Goal: Entertainment & Leisure: Consume media (video, audio)

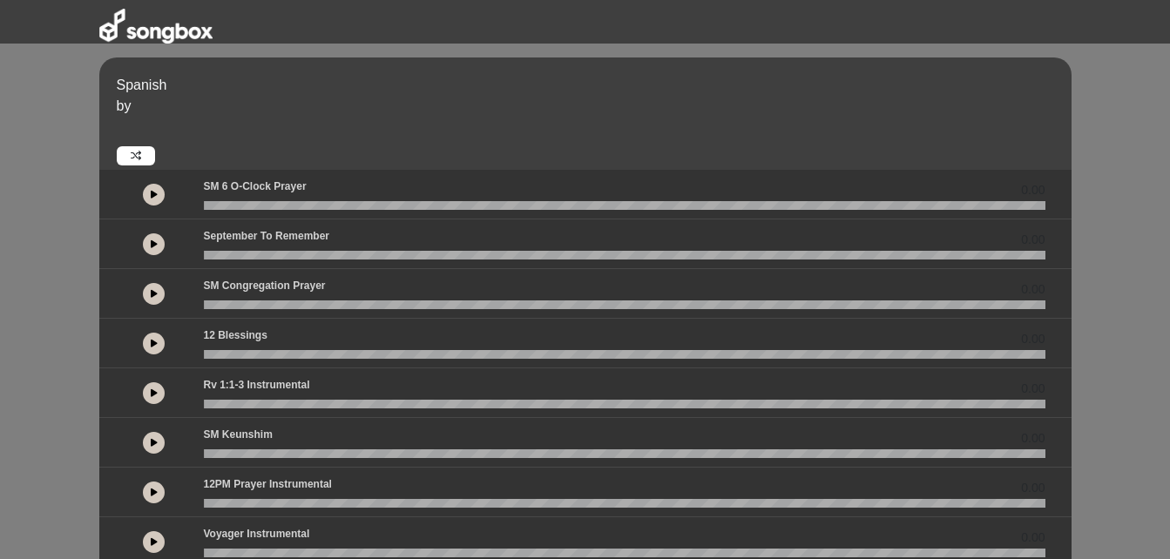
click at [152, 195] on icon at bounding box center [154, 194] width 7 height 9
click at [159, 203] on button at bounding box center [154, 195] width 22 height 22
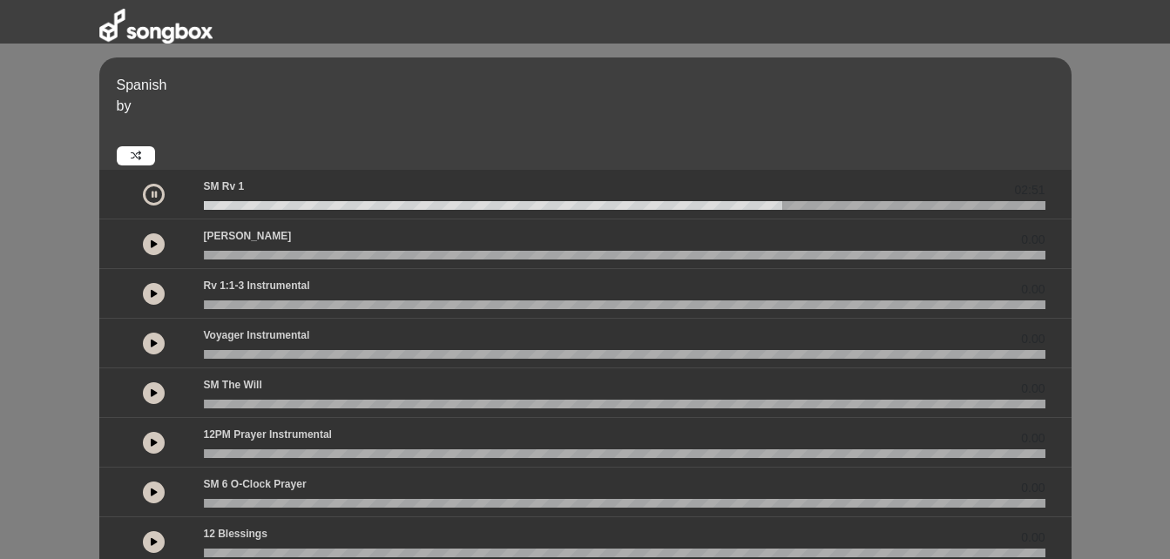
click at [809, 220] on div "0.00" at bounding box center [585, 245] width 972 height 50
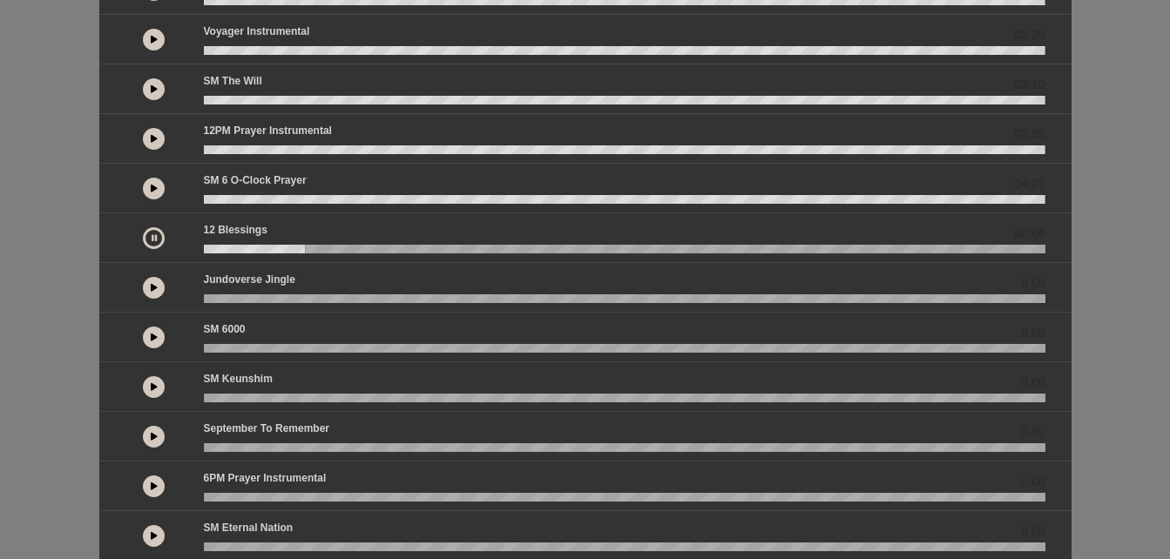
scroll to position [305, 0]
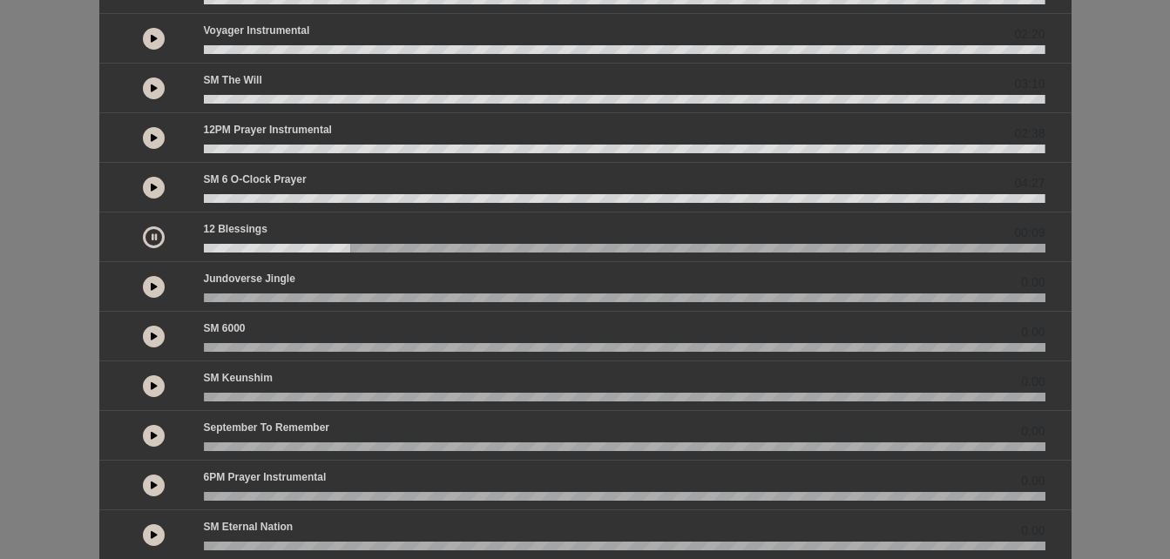
click at [147, 327] on button at bounding box center [154, 337] width 22 height 22
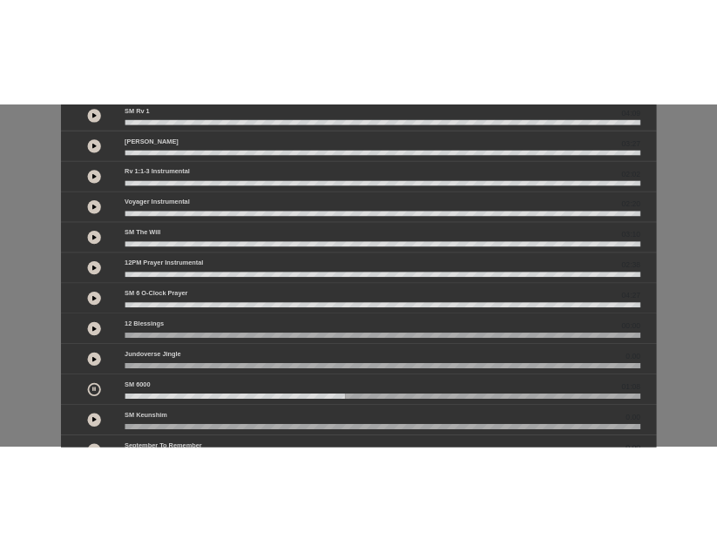
scroll to position [0, 0]
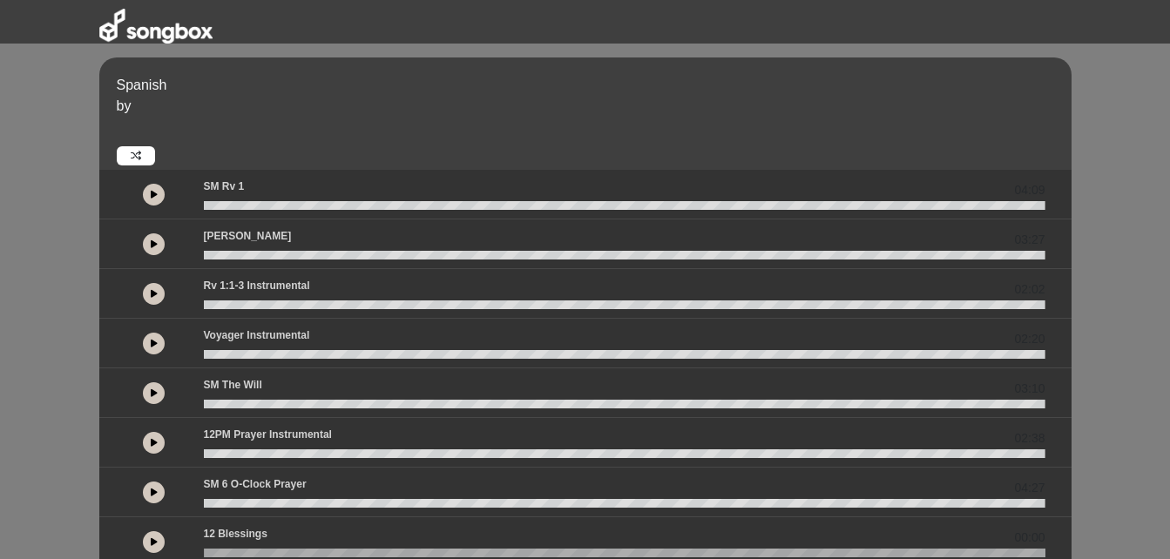
click at [151, 353] on button at bounding box center [154, 344] width 22 height 22
click at [152, 192] on icon at bounding box center [154, 194] width 7 height 9
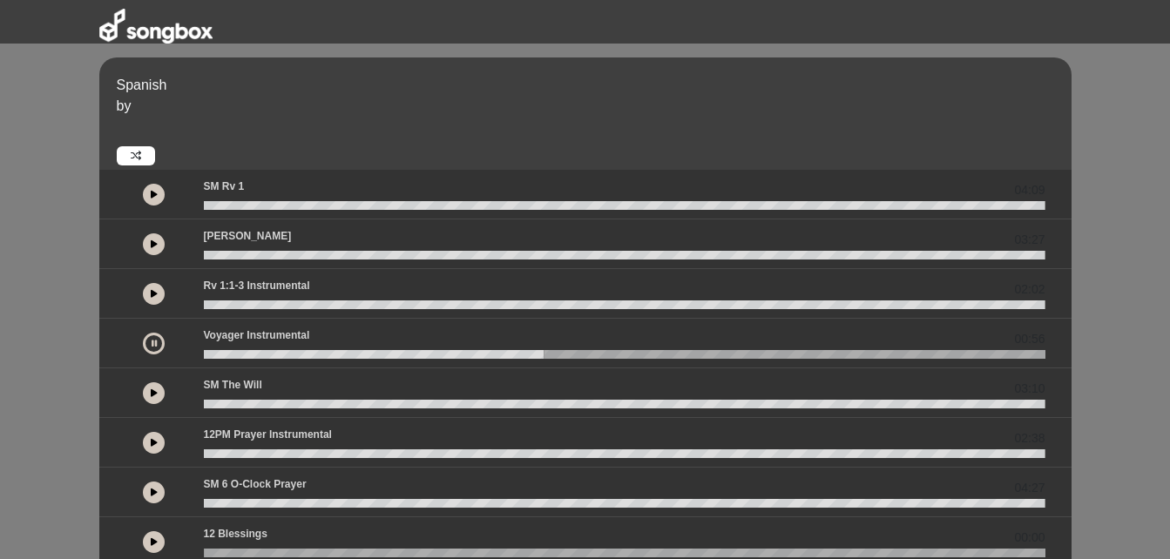
click at [721, 129] on p at bounding box center [592, 134] width 951 height 21
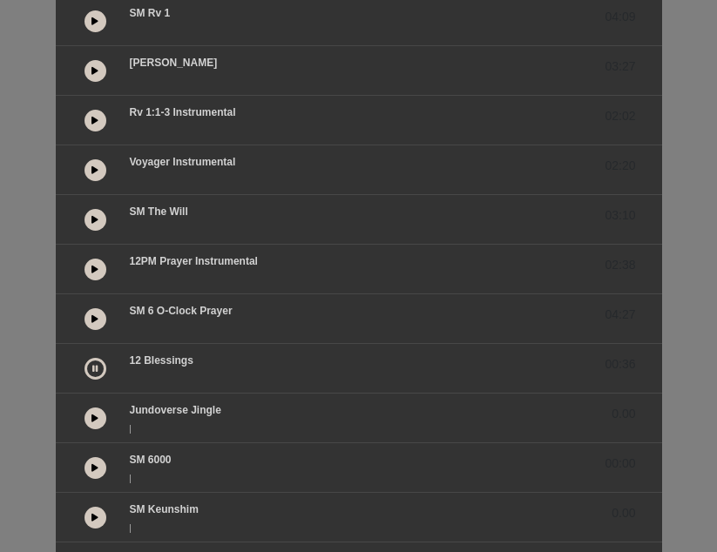
scroll to position [174, 0]
click at [91, 414] on icon at bounding box center [94, 417] width 7 height 9
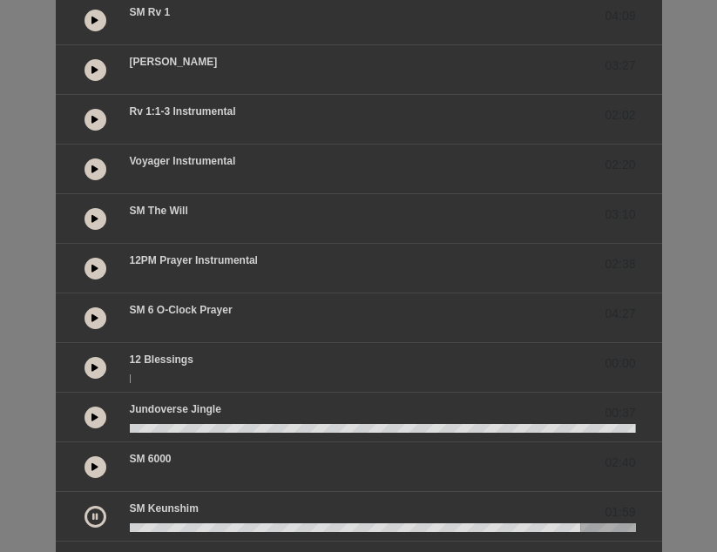
scroll to position [0, 0]
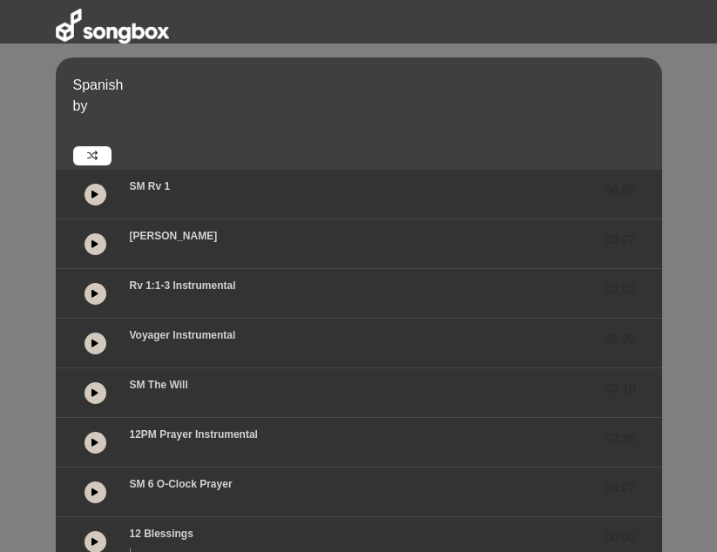
click at [94, 337] on button at bounding box center [96, 344] width 22 height 22
click at [102, 351] on button at bounding box center [96, 344] width 22 height 22
click at [97, 501] on button at bounding box center [96, 493] width 22 height 22
click at [94, 351] on button at bounding box center [96, 344] width 22 height 22
click at [96, 349] on button at bounding box center [96, 344] width 22 height 22
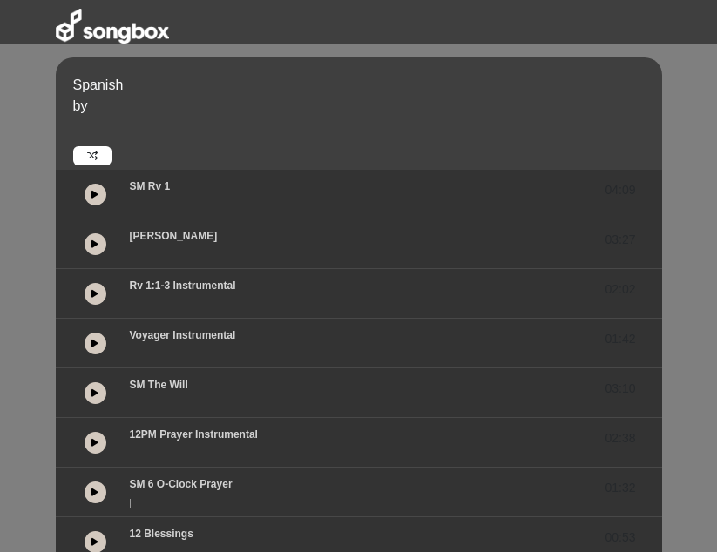
click at [99, 341] on button at bounding box center [96, 344] width 22 height 22
click at [97, 386] on button at bounding box center [96, 393] width 22 height 22
click at [97, 346] on icon at bounding box center [94, 343] width 7 height 9
click at [98, 394] on button at bounding box center [96, 393] width 22 height 22
